Goal: Navigation & Orientation: Find specific page/section

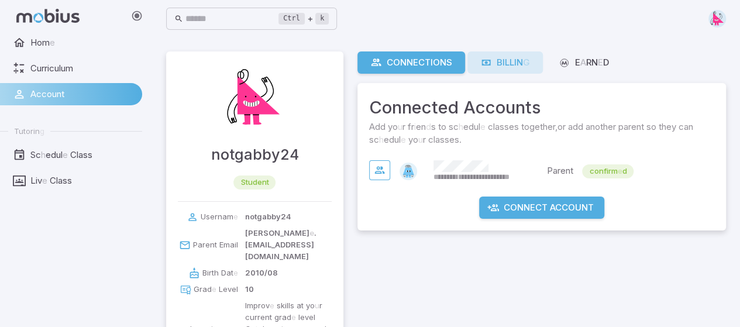
click at [508, 52] on link "Billin g" at bounding box center [504, 62] width 75 height 22
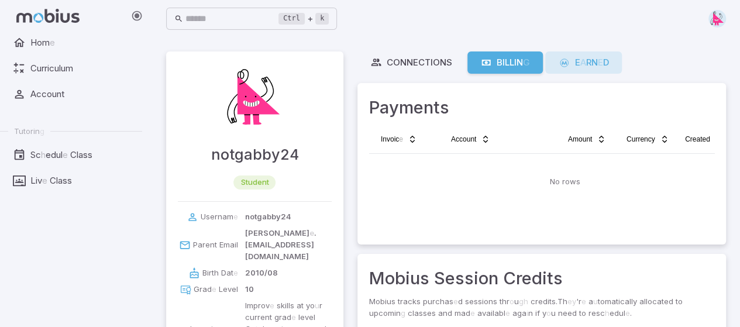
click at [590, 68] on readpronunciation-text "E a rn e d" at bounding box center [592, 62] width 34 height 13
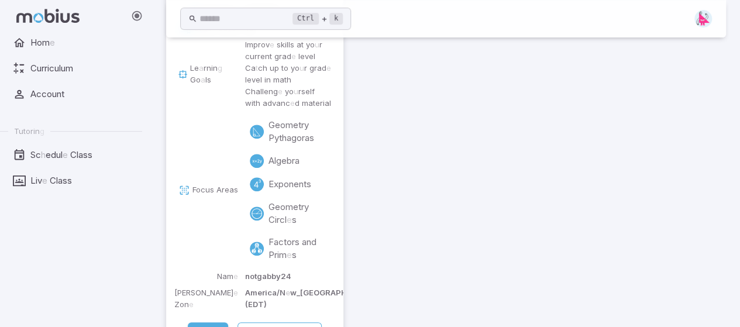
scroll to position [281, 0]
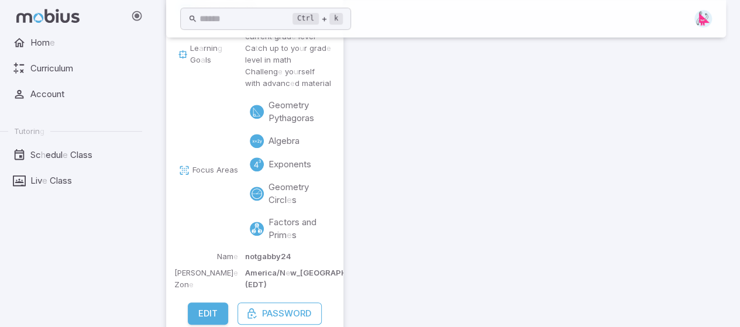
click at [254, 105] on circle at bounding box center [257, 112] width 14 height 14
click at [51, 71] on readpronunciation-word "Curriculum" at bounding box center [51, 68] width 43 height 11
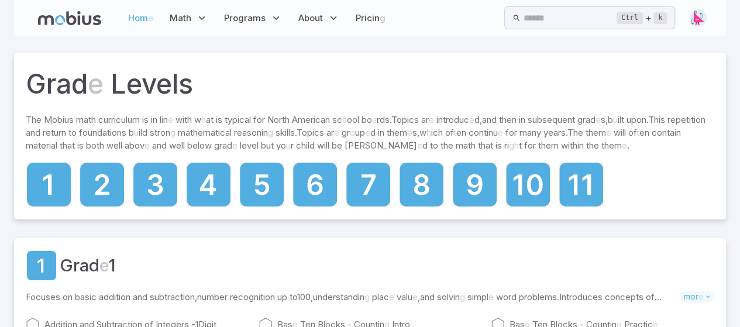
click at [150, 26] on link "Hom e" at bounding box center [141, 18] width 32 height 27
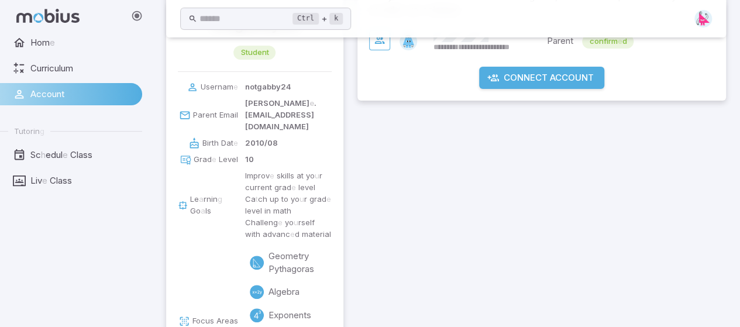
scroll to position [175, 0]
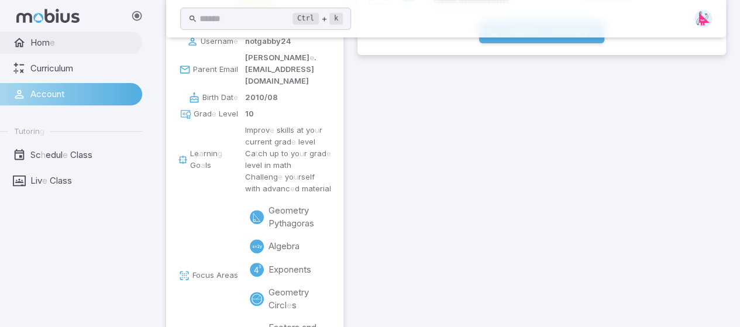
click at [37, 50] on link "Hom e" at bounding box center [71, 43] width 142 height 22
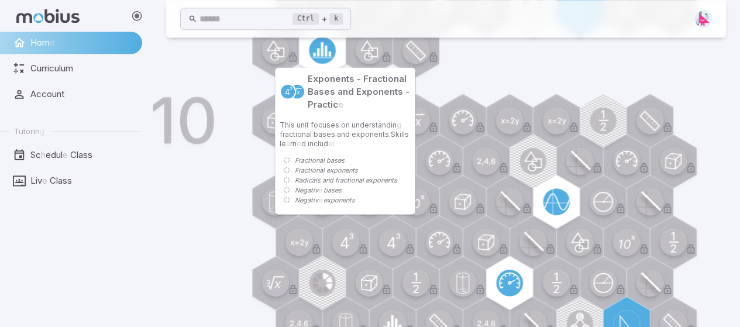
scroll to position [869, 0]
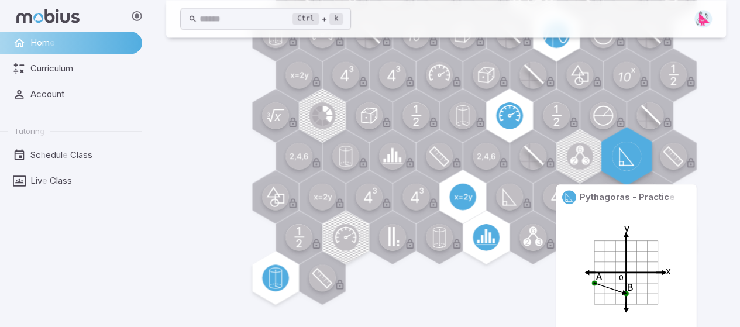
click at [619, 153] on icon at bounding box center [626, 156] width 14 height 17
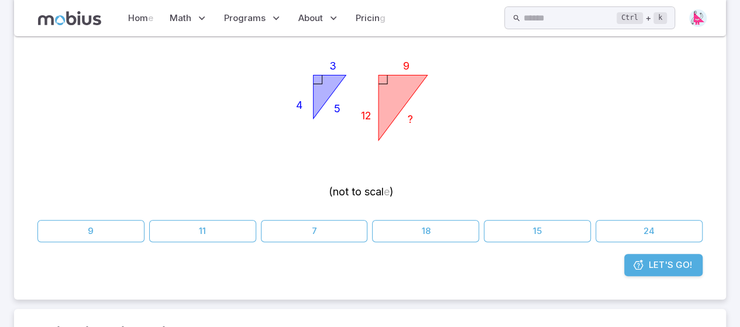
scroll to position [157, 0]
click at [638, 261] on icon at bounding box center [638, 264] width 12 height 12
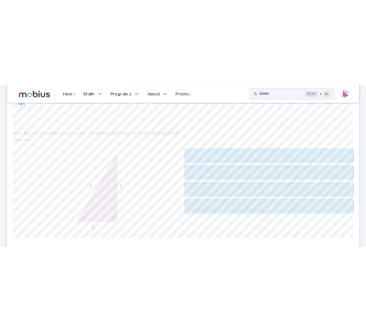
scroll to position [243, 0]
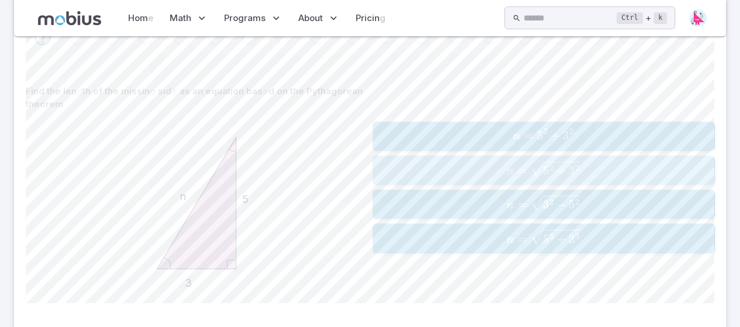
click at [601, 167] on span "n = 5 2 + 3 2 ​" at bounding box center [543, 170] width 335 height 18
